Goal: Information Seeking & Learning: Learn about a topic

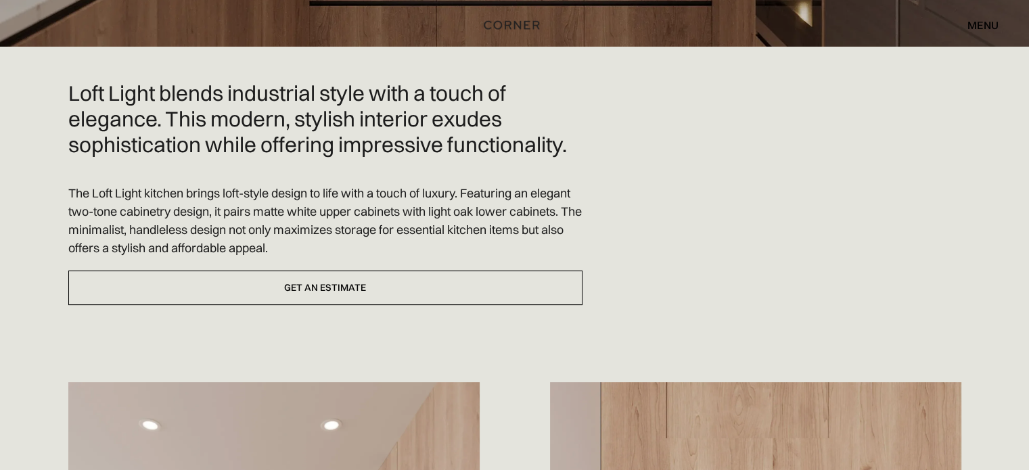
scroll to position [451, 0]
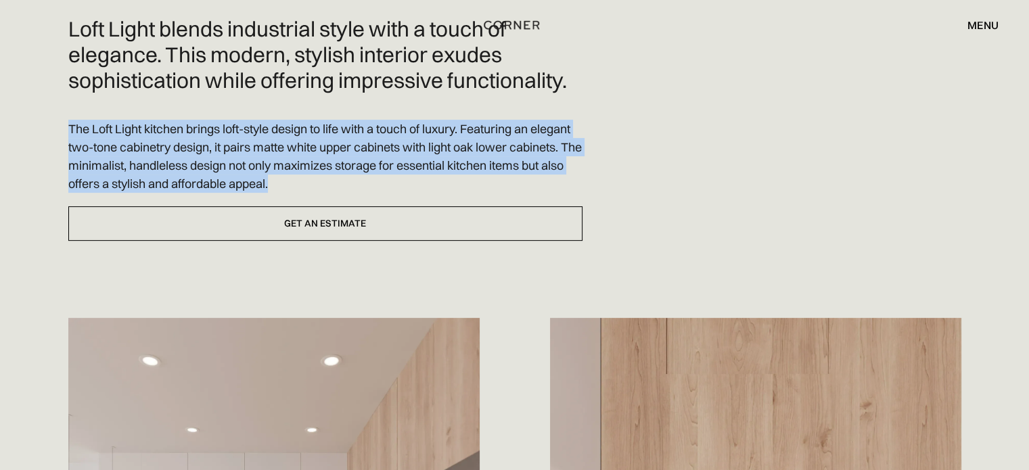
drag, startPoint x: 313, startPoint y: 154, endPoint x: 23, endPoint y: 104, distance: 294.6
copy p "The Loft Light kitchen brings loft-style design to life with a touch of luxury.…"
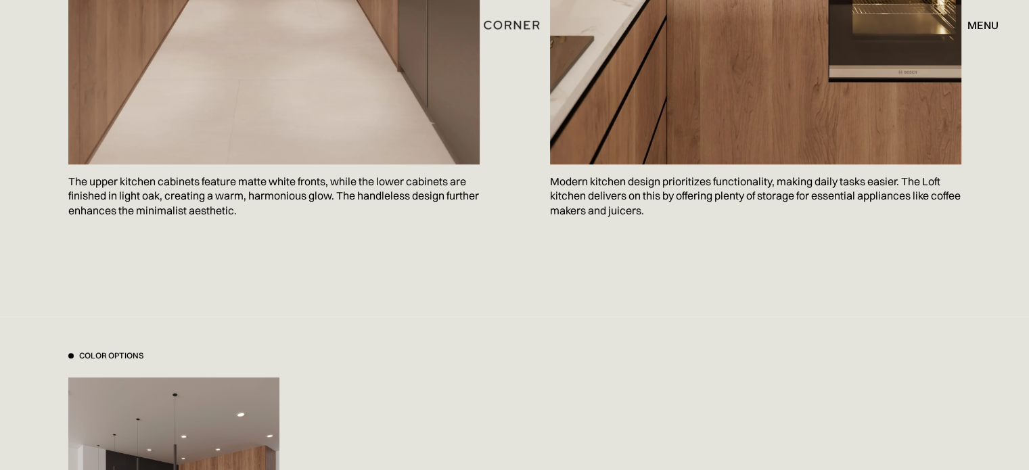
scroll to position [1263, 0]
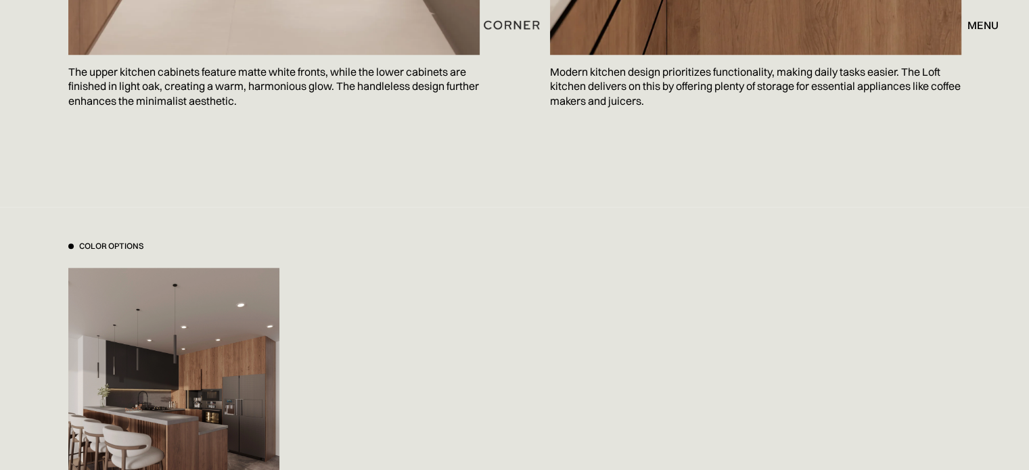
click at [193, 268] on img at bounding box center [173, 409] width 211 height 282
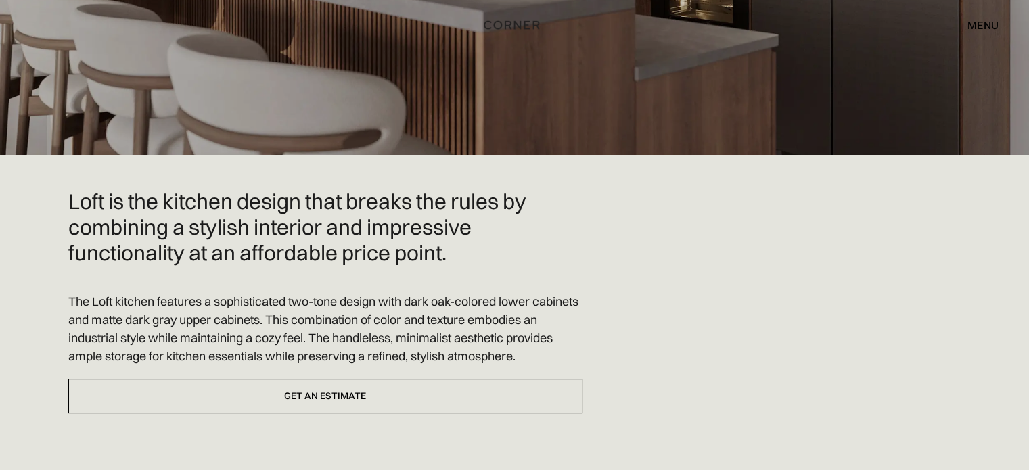
scroll to position [361, 0]
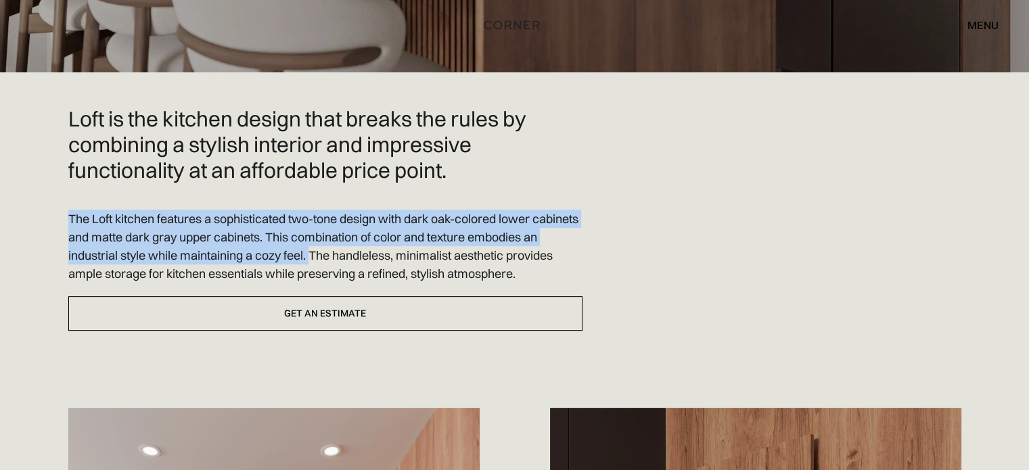
drag, startPoint x: 60, startPoint y: 179, endPoint x: 328, endPoint y: 225, distance: 271.8
copy div "The Loft kitchen features a sophisticated two-tone design with dark oak-colored…"
